Goal: Transaction & Acquisition: Book appointment/travel/reservation

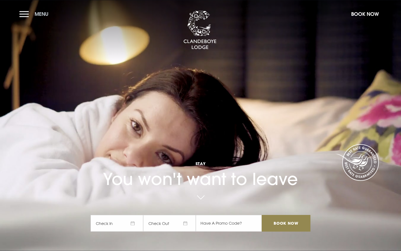
click at [24, 14] on button "Menu" at bounding box center [35, 14] width 32 height 12
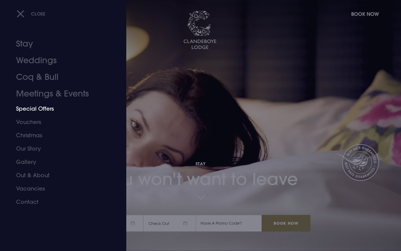
click at [44, 108] on link "Special Offers" at bounding box center [59, 108] width 87 height 13
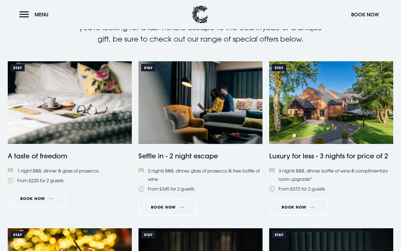
scroll to position [197, 0]
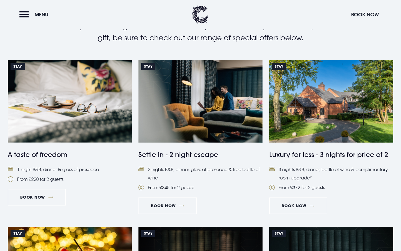
click at [174, 154] on h4 "Settle in - 2 night escape" at bounding box center [200, 154] width 124 height 10
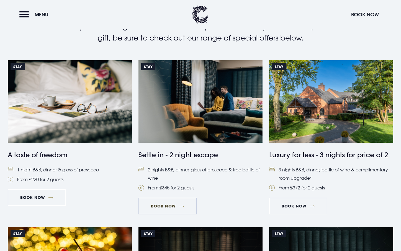
click at [173, 205] on link "Book Now" at bounding box center [167, 205] width 58 height 17
click at [35, 195] on link "Book Now" at bounding box center [37, 197] width 58 height 17
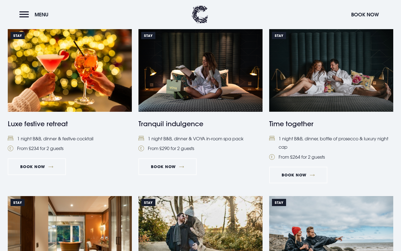
scroll to position [397, 0]
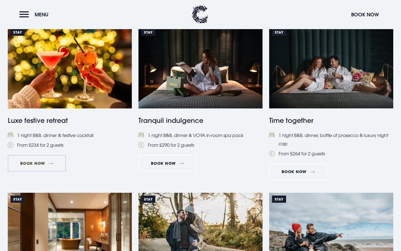
click at [30, 163] on link "Book Now" at bounding box center [37, 163] width 58 height 17
